Goal: Information Seeking & Learning: Learn about a topic

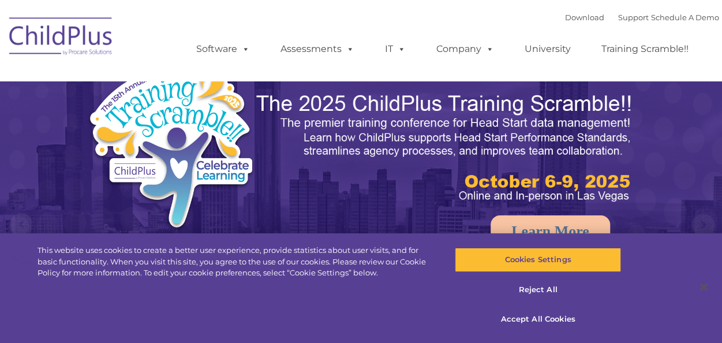
select select "MEDIUM"
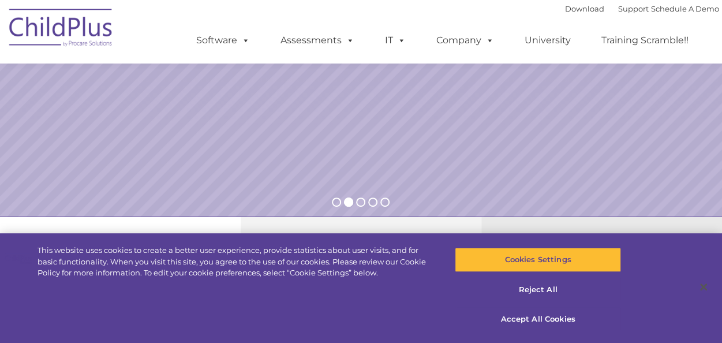
scroll to position [238, 0]
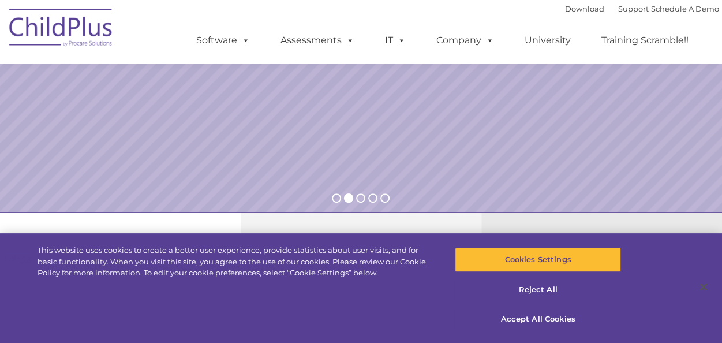
click at [701, 288] on button "Close" at bounding box center [703, 286] width 25 height 25
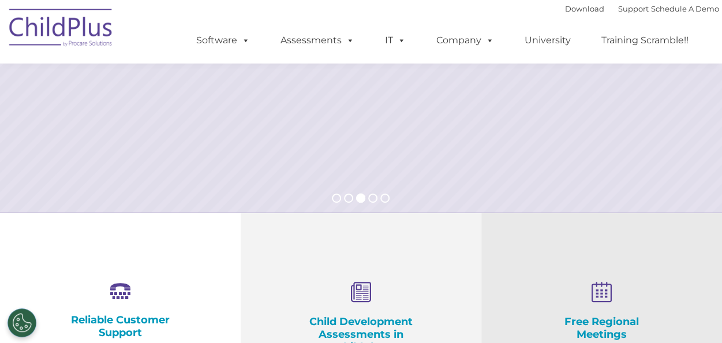
click at [380, 283] on icon at bounding box center [360, 293] width 125 height 22
click at [366, 294] on icon at bounding box center [360, 293] width 125 height 22
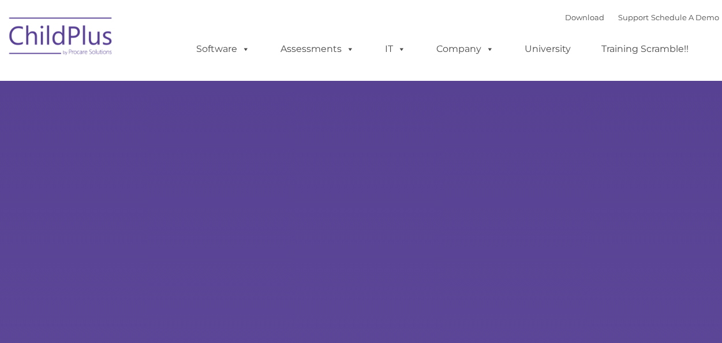
type input ""
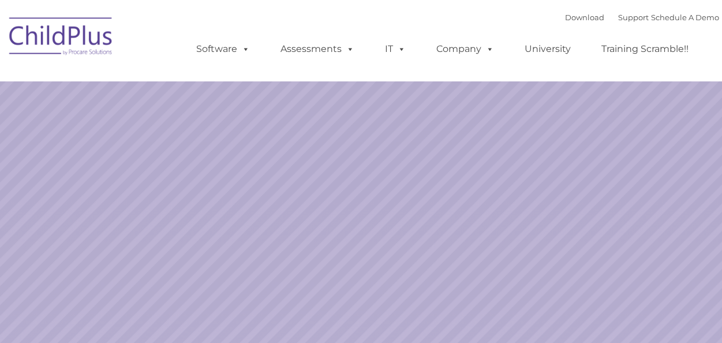
select select "MEDIUM"
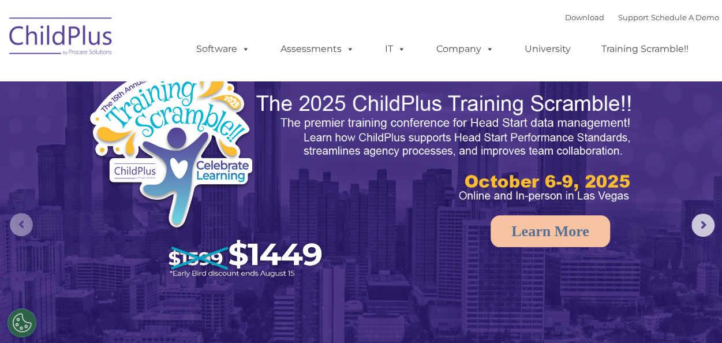
click at [30, 227] on rs-arrow at bounding box center [21, 224] width 23 height 23
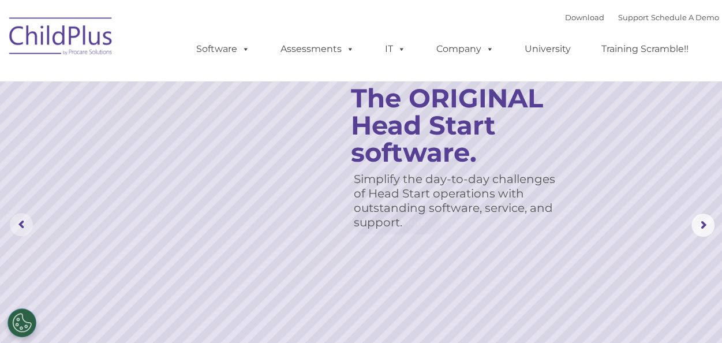
click at [30, 227] on rs-arrow at bounding box center [21, 224] width 23 height 23
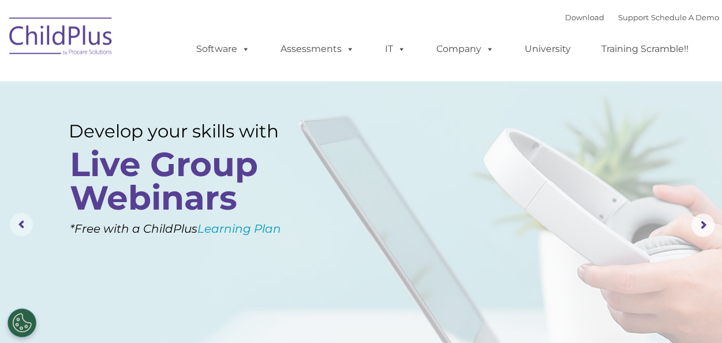
click at [30, 227] on rs-arrow at bounding box center [21, 224] width 23 height 23
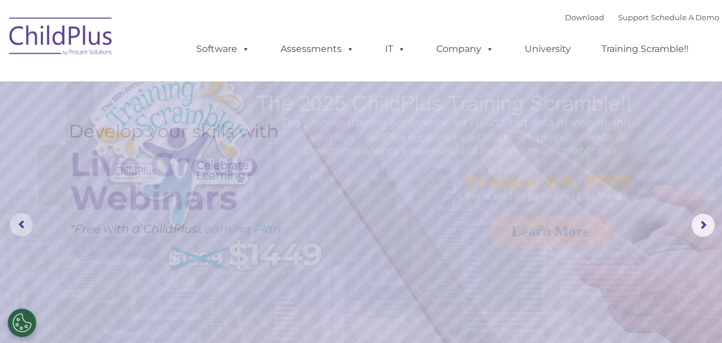
click at [30, 227] on rs-arrow at bounding box center [21, 224] width 23 height 23
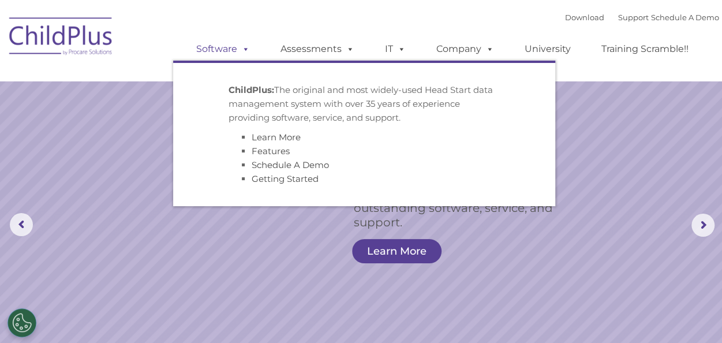
click at [230, 53] on link "Software" at bounding box center [223, 49] width 77 height 23
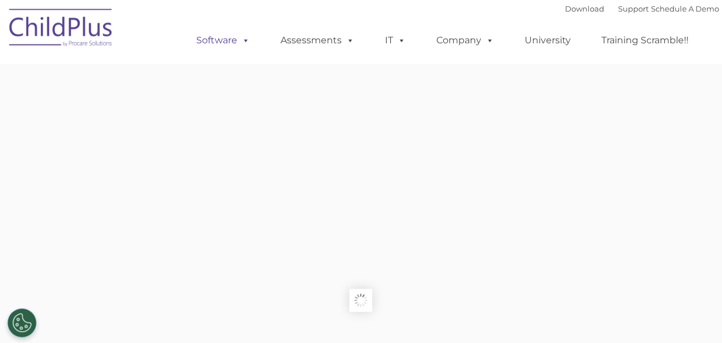
type input ""
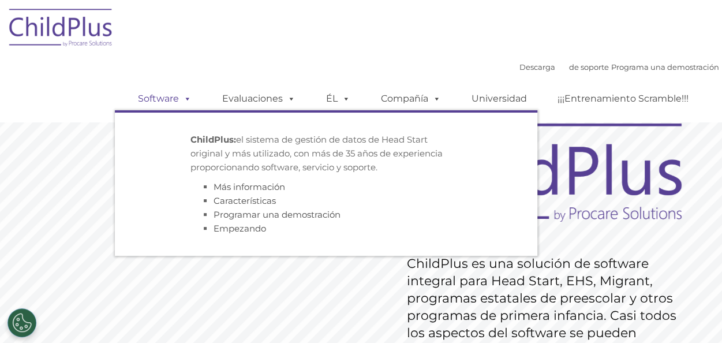
click at [186, 100] on span at bounding box center [185, 98] width 13 height 11
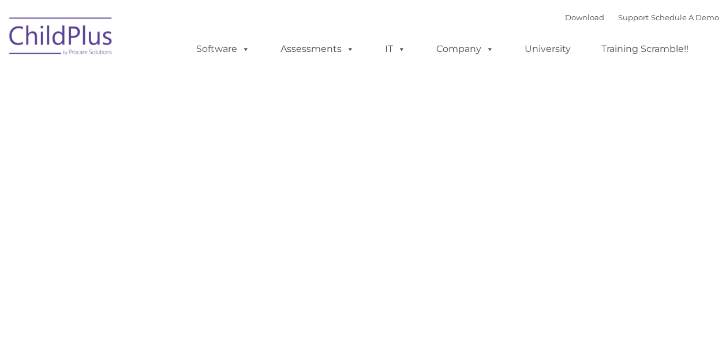
type input ""
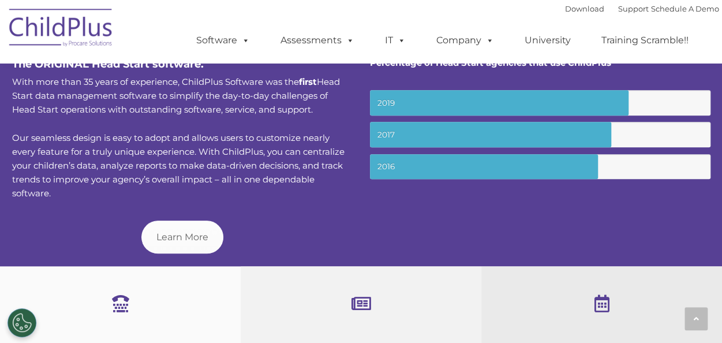
scroll to position [453, 0]
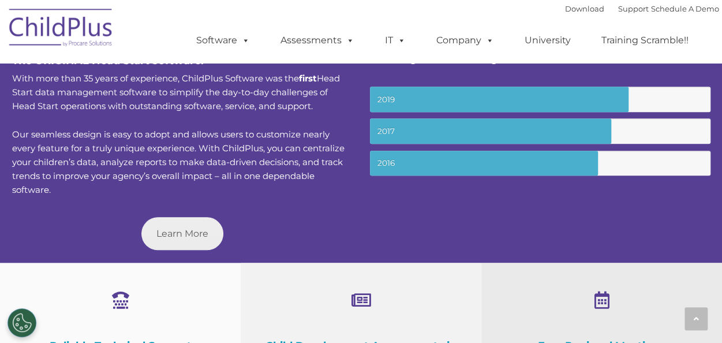
click at [216, 230] on link "Learn More" at bounding box center [182, 233] width 82 height 33
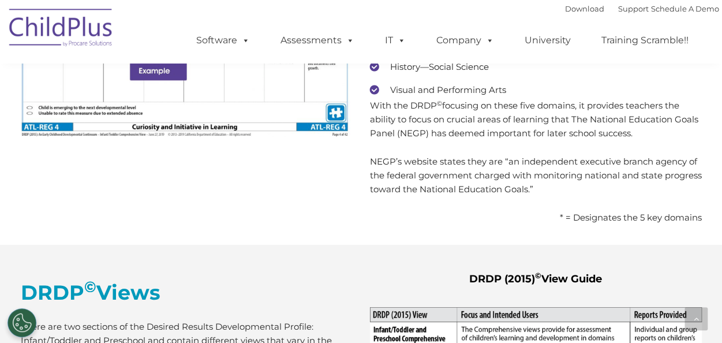
scroll to position [2470, 0]
